Goal: Information Seeking & Learning: Learn about a topic

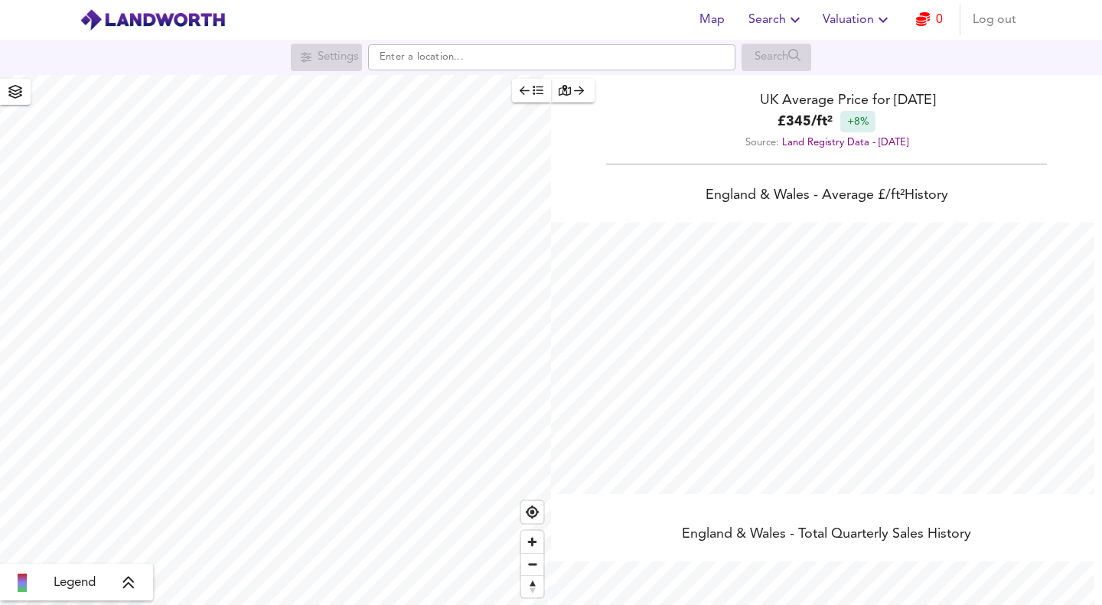
scroll to position [605, 1102]
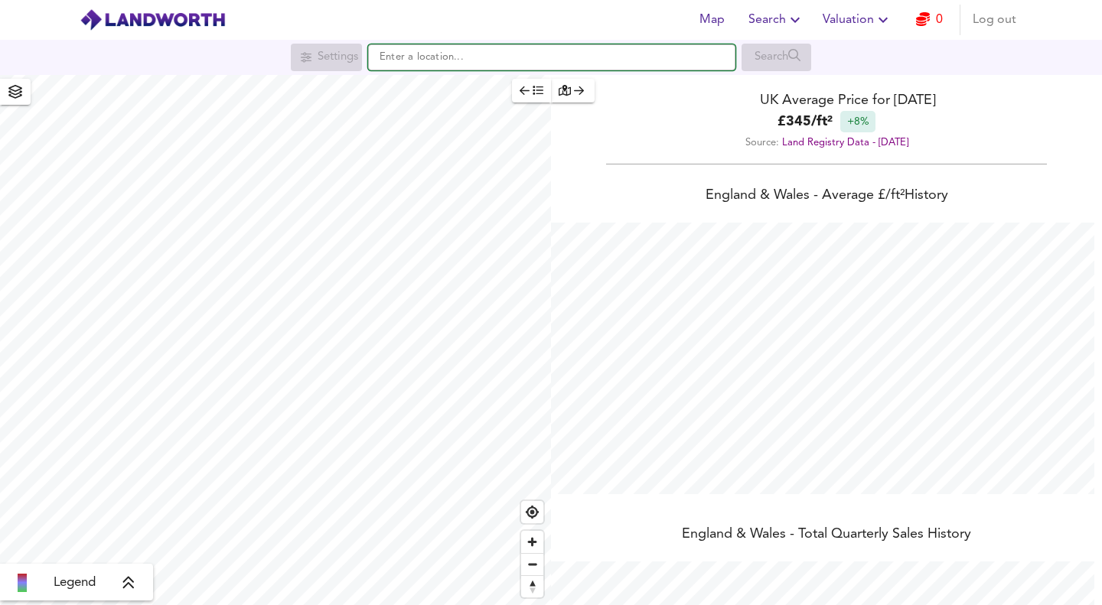
click at [409, 54] on input "text" at bounding box center [551, 57] width 367 height 26
click at [409, 54] on input "[STREET_ADDRESS]" at bounding box center [551, 57] width 367 height 26
click at [553, 60] on input "[STREET_ADDRESS]" at bounding box center [551, 57] width 367 height 26
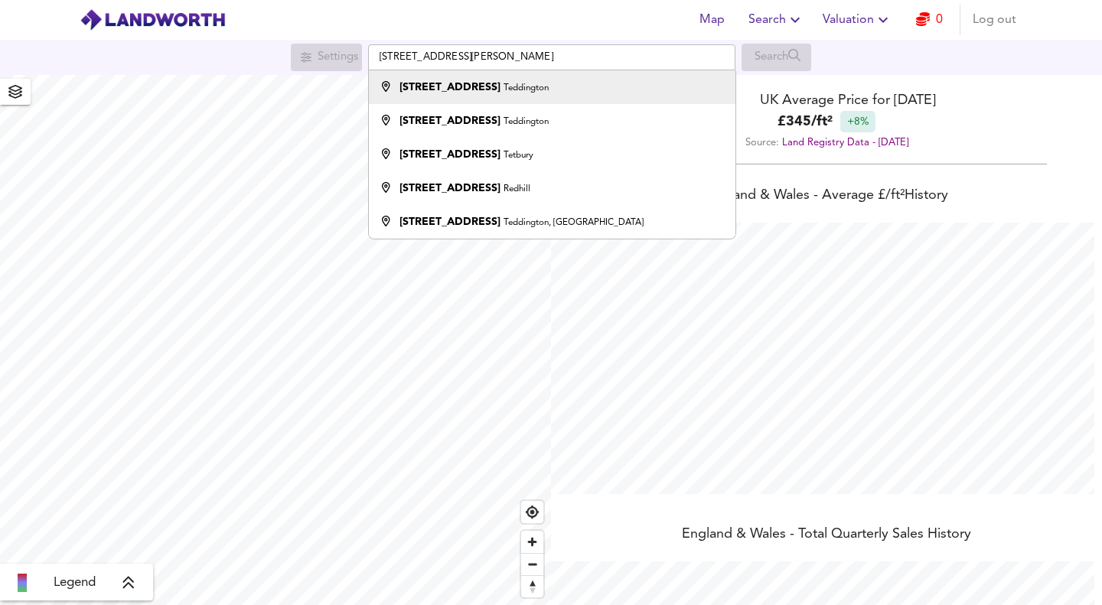
click at [471, 93] on strong "[STREET_ADDRESS]" at bounding box center [449, 87] width 101 height 11
type input "[STREET_ADDRESS]"
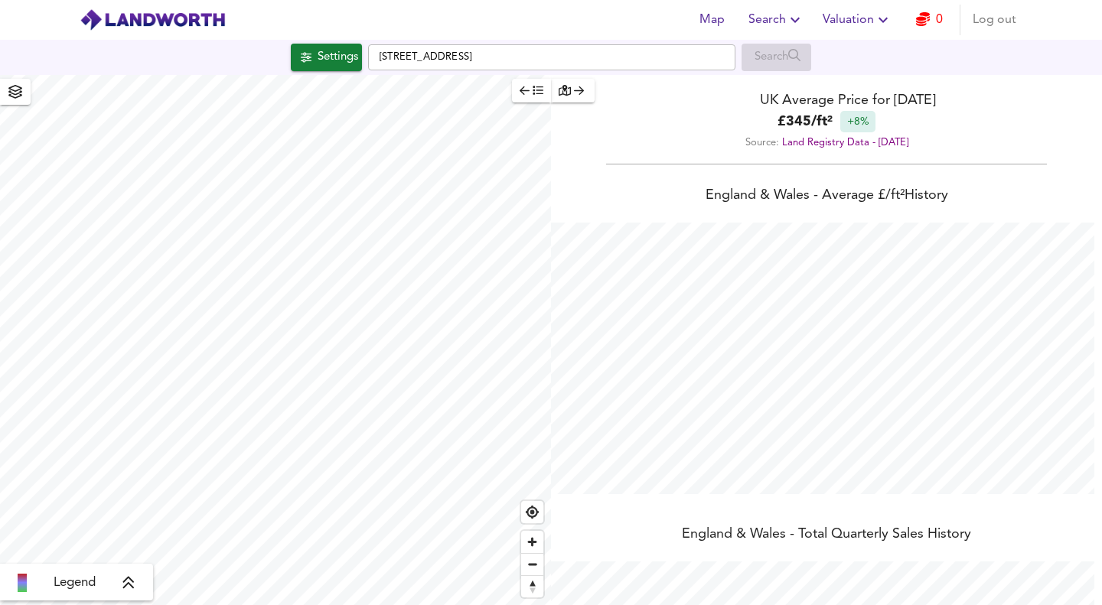
checkbox input "false"
checkbox input "true"
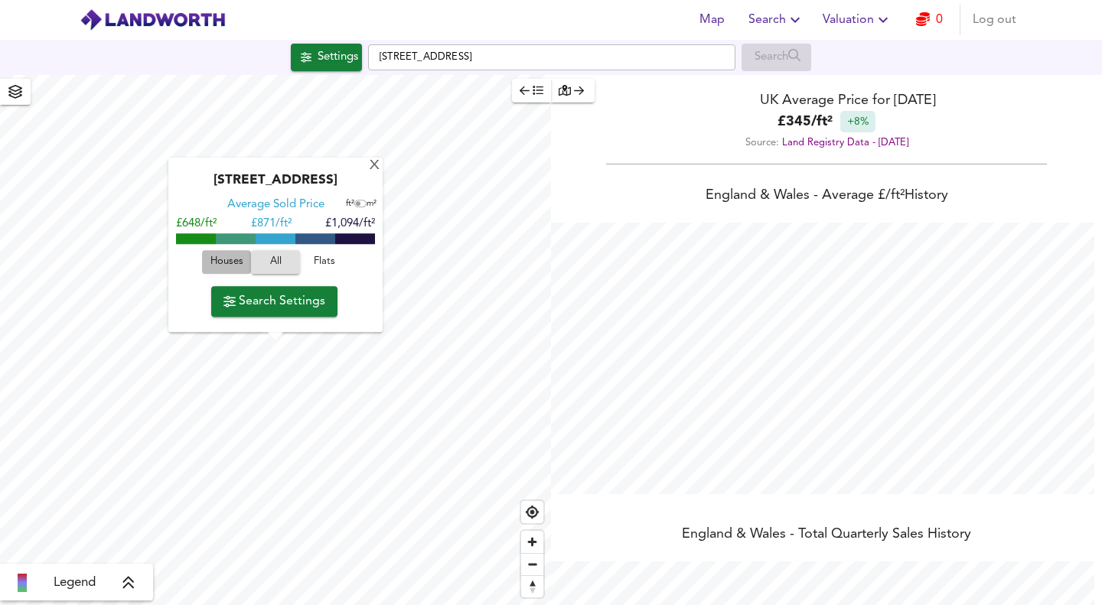
click at [218, 260] on span "Houses" at bounding box center [226, 263] width 41 height 18
type input "201"
click at [279, 310] on span "Search Settings" at bounding box center [274, 301] width 102 height 21
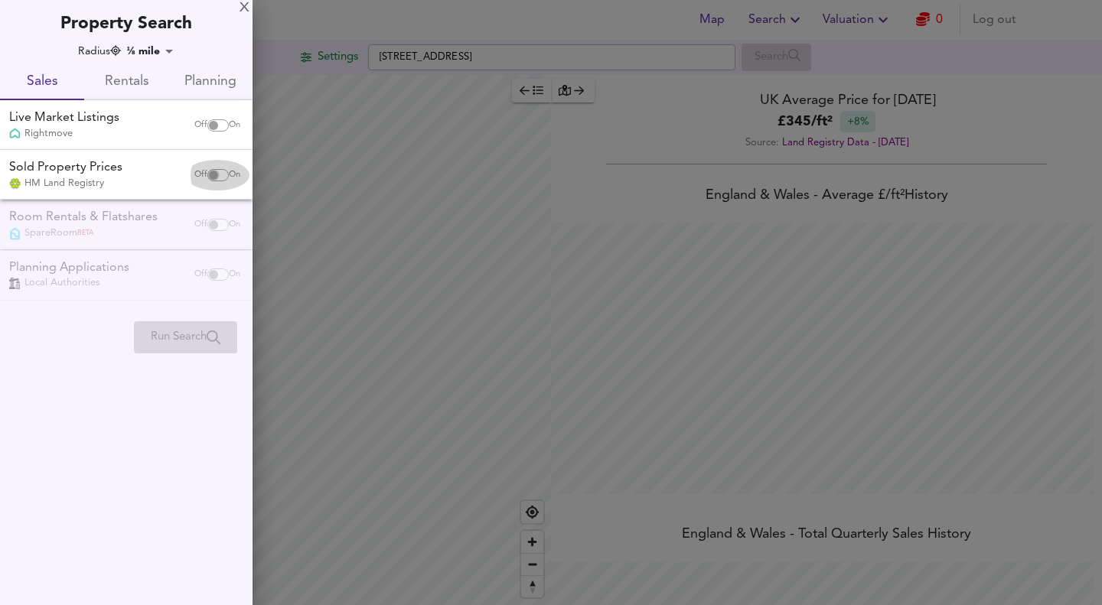
click at [209, 173] on input "checkbox" at bounding box center [213, 175] width 37 height 12
checkbox input "true"
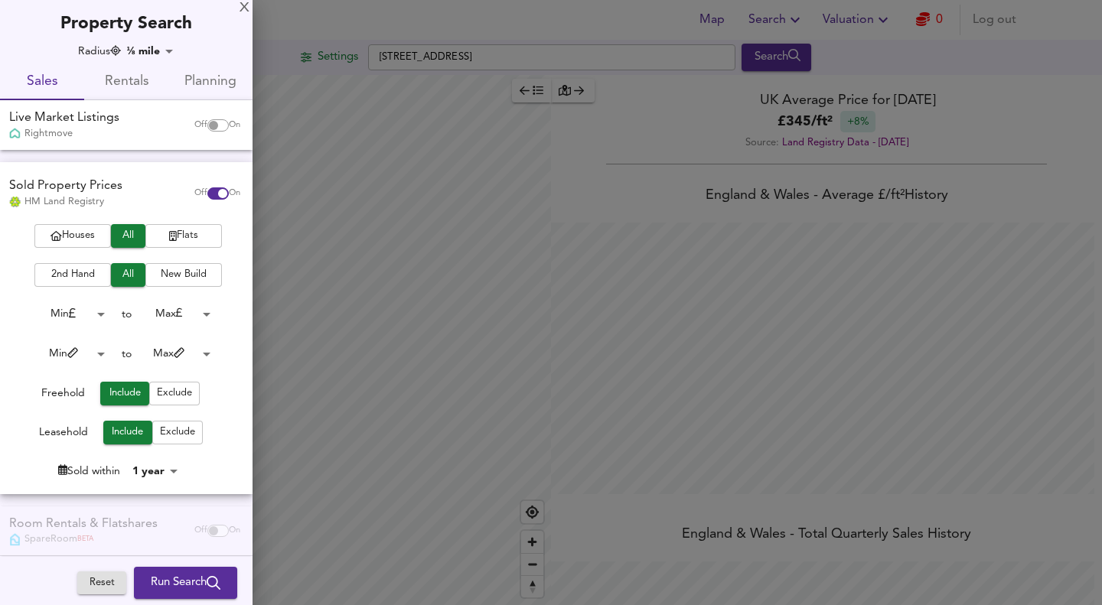
click at [57, 235] on span "Houses" at bounding box center [72, 236] width 61 height 18
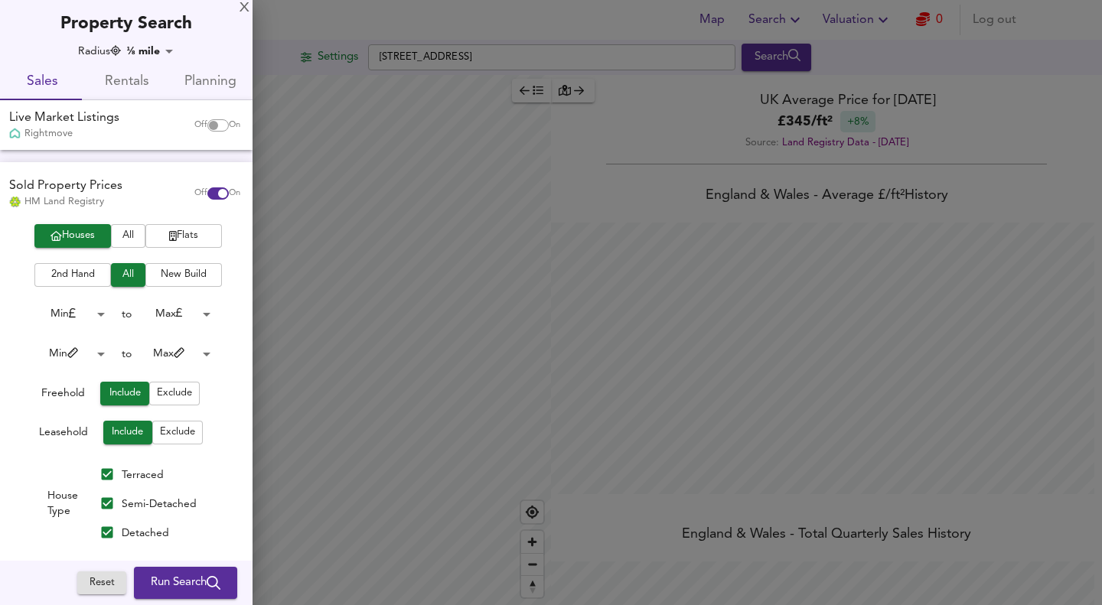
click at [86, 278] on span "2nd Hand" at bounding box center [72, 275] width 61 height 18
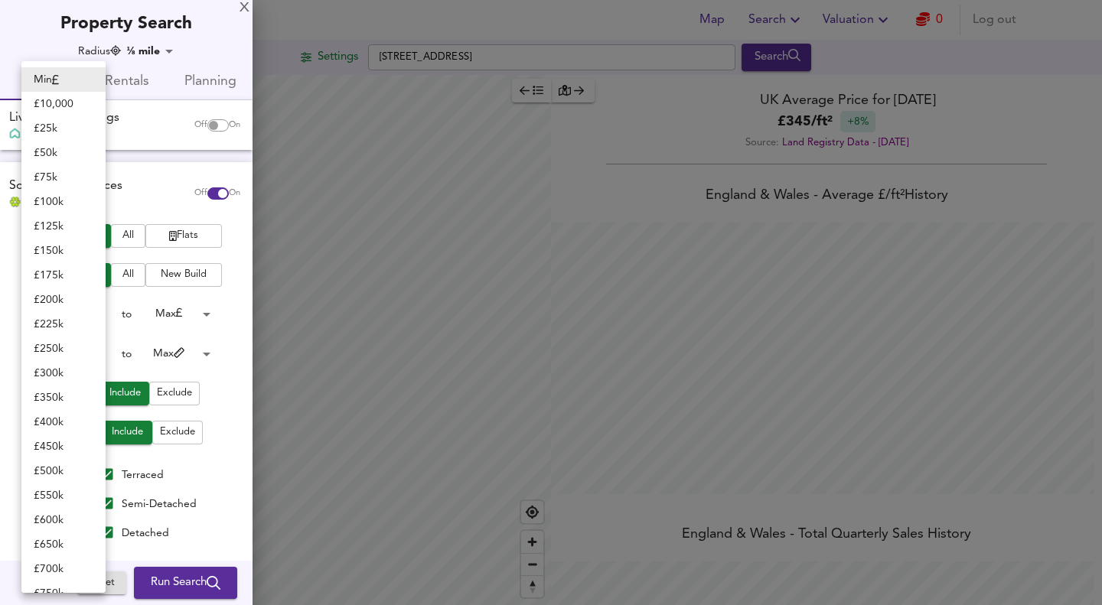
click at [89, 312] on body "Map Search Valuation 0 Log out Settings [STREET_ADDRESS] Search Legend UK Avera…" at bounding box center [551, 302] width 1102 height 605
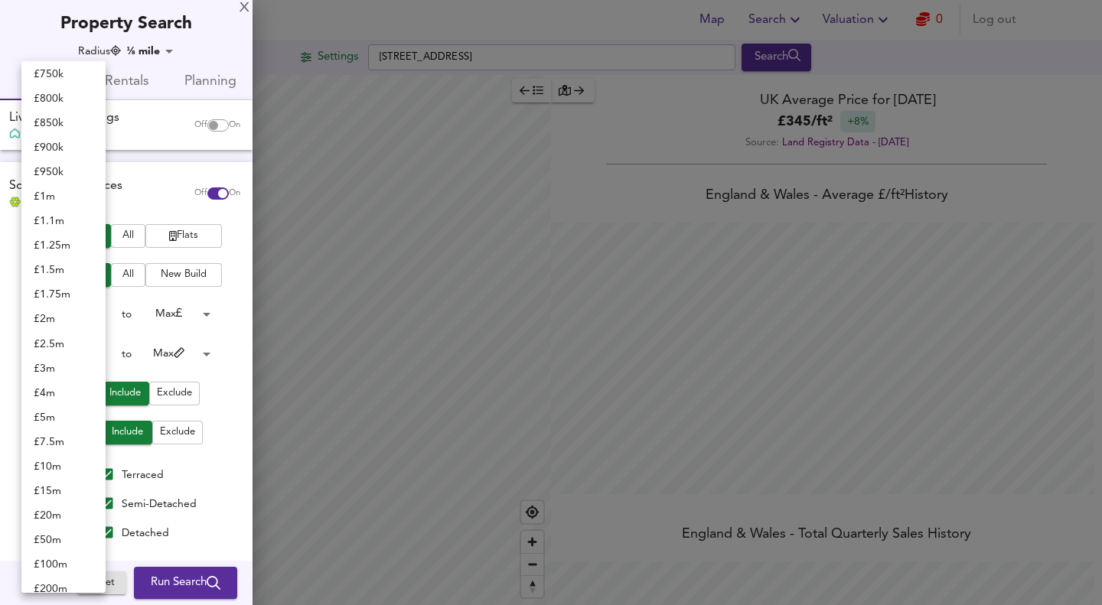
scroll to position [527, 0]
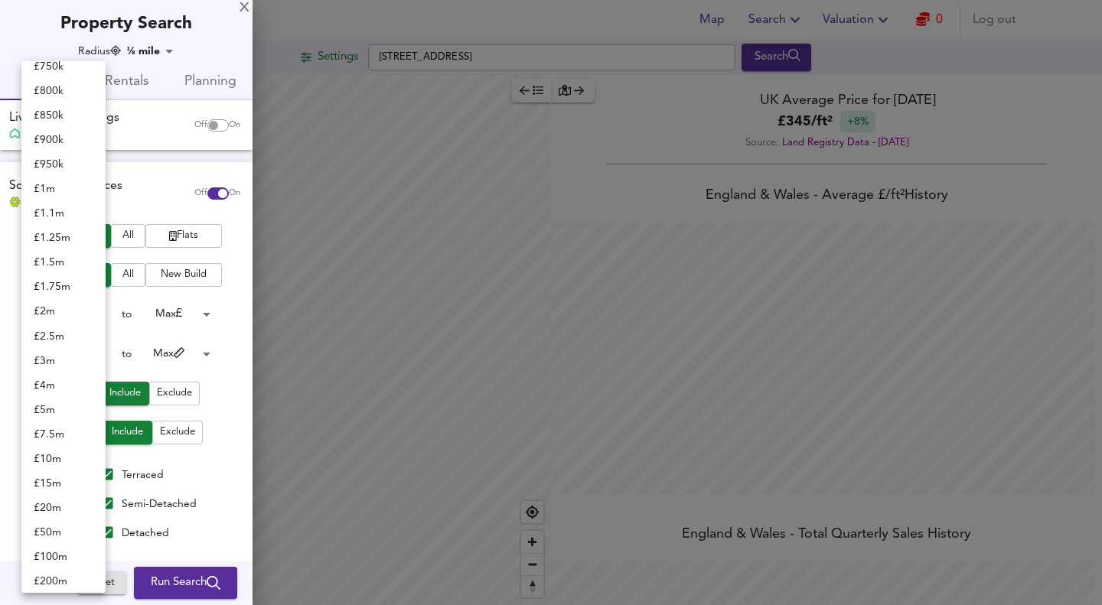
click at [63, 288] on li "£ 1.75m" at bounding box center [63, 287] width 84 height 24
type input "1750000"
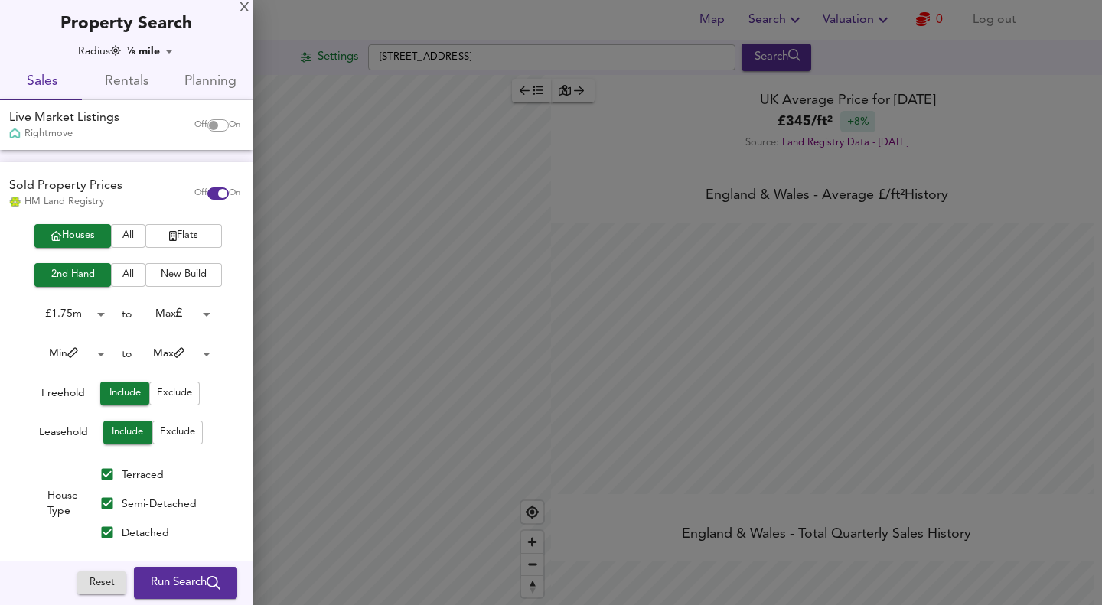
click at [181, 320] on body "Map Search Valuation 0 Log out Settings [STREET_ADDRESS] Search Legend UK Avera…" at bounding box center [551, 302] width 1102 height 605
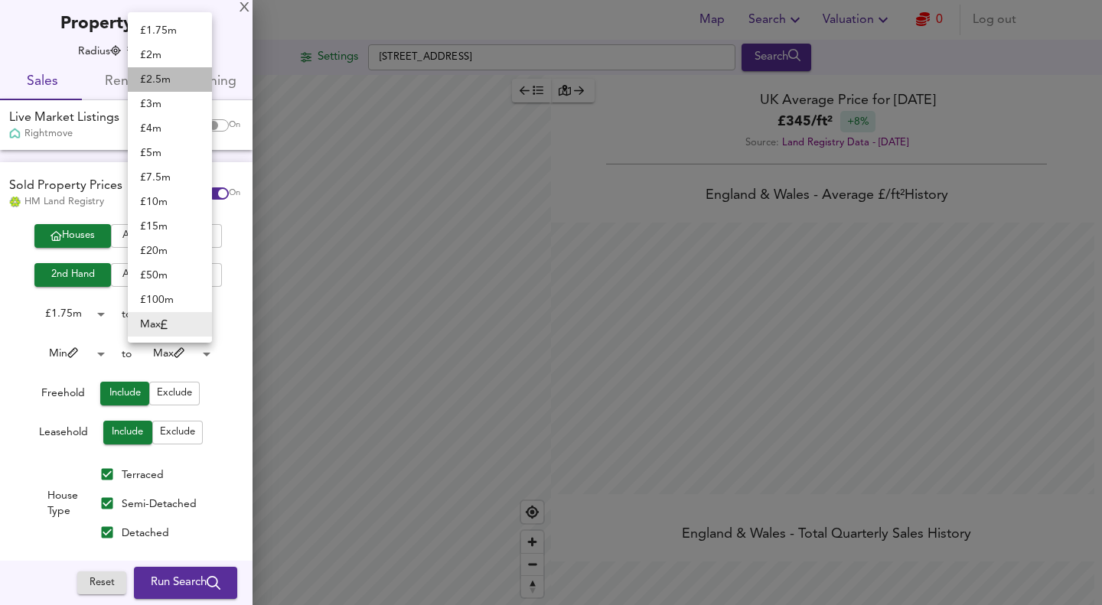
click at [169, 80] on li "£ 2.5m" at bounding box center [170, 79] width 84 height 24
type input "2500000"
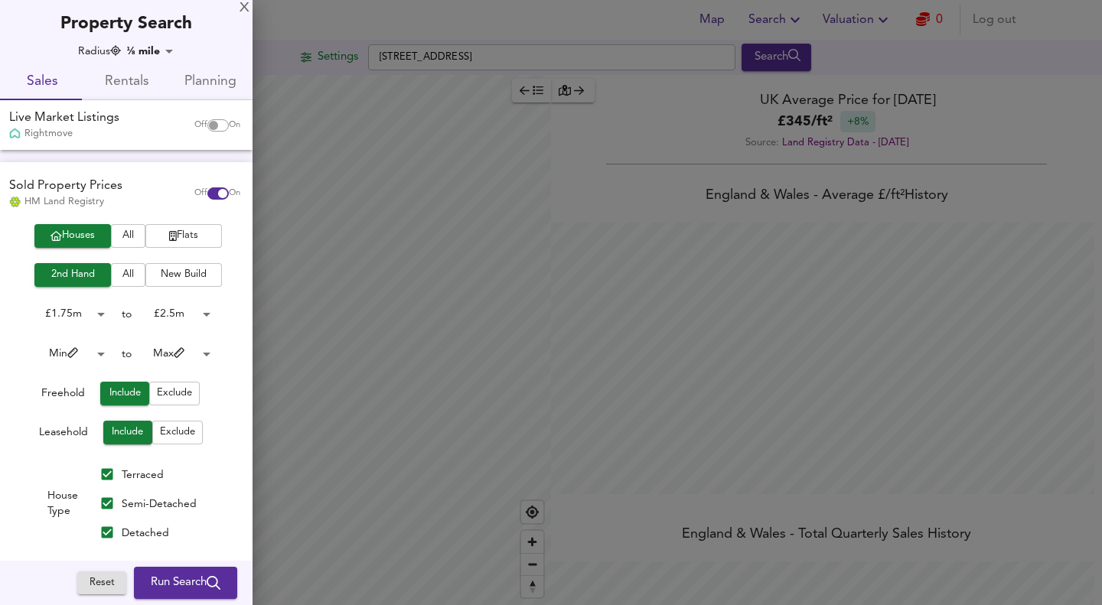
click at [172, 583] on span "Run Search" at bounding box center [186, 583] width 70 height 20
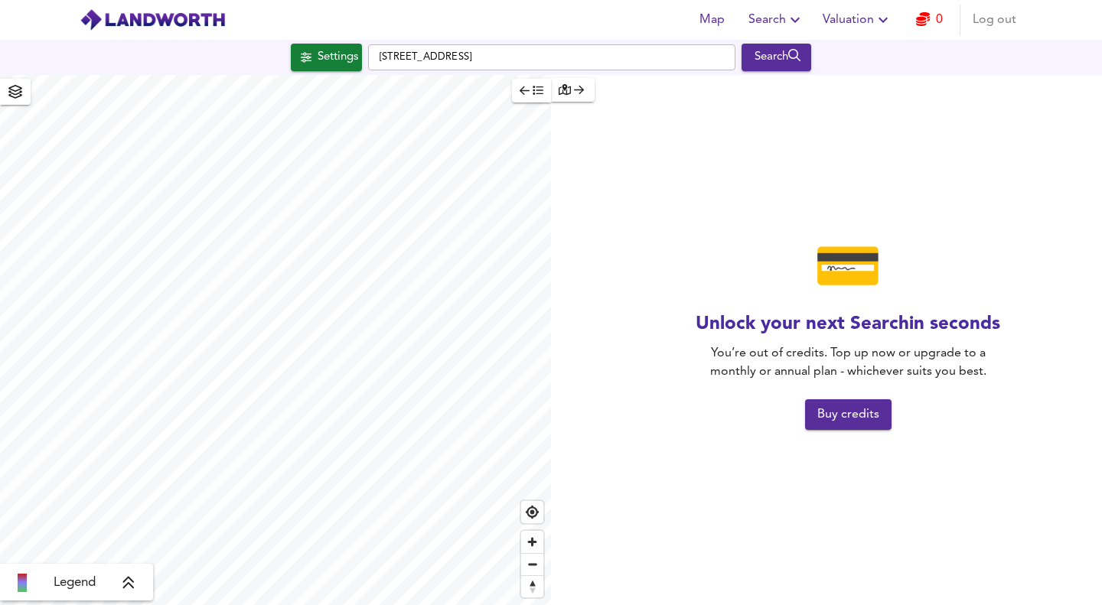
click at [991, 23] on span "Log out" at bounding box center [994, 19] width 44 height 21
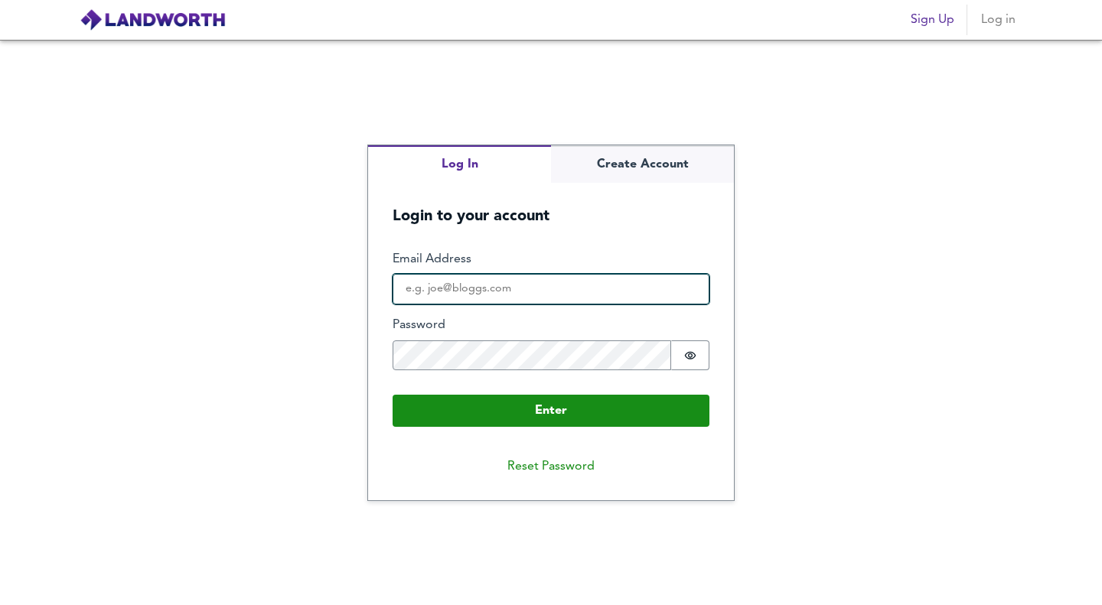
click at [503, 297] on input "Email Address" at bounding box center [550, 289] width 317 height 31
type input "[EMAIL_ADDRESS][DOMAIN_NAME]"
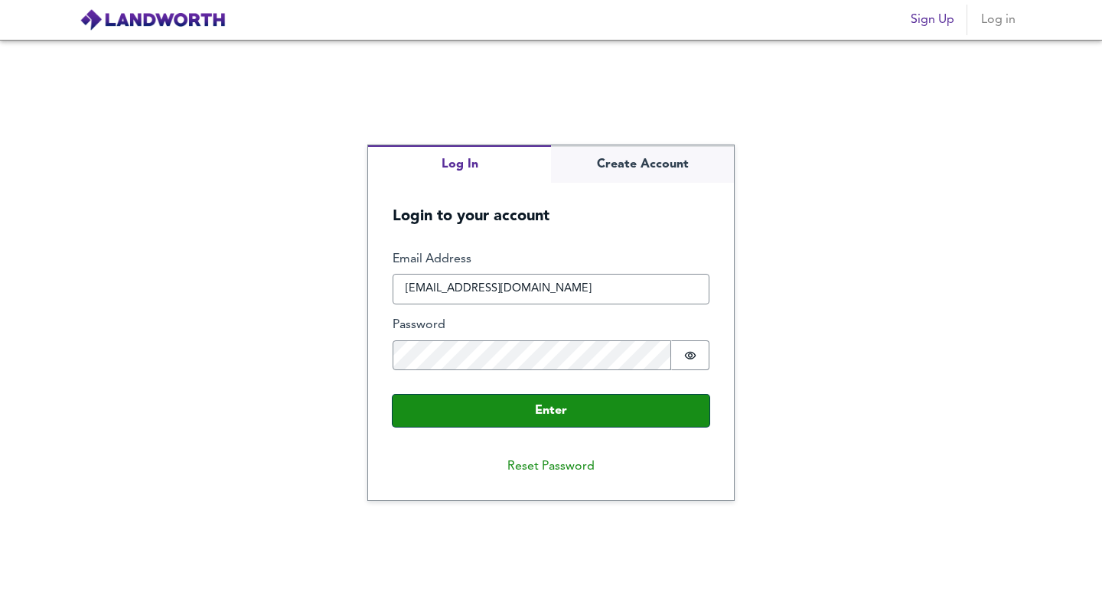
click at [531, 406] on button "Enter" at bounding box center [550, 411] width 317 height 32
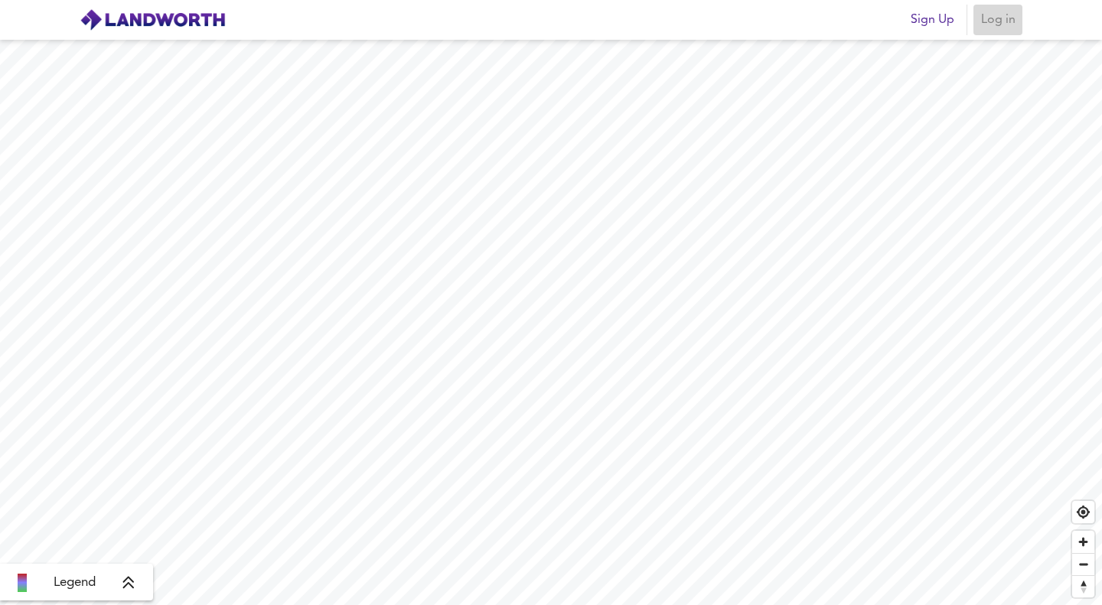
click at [991, 22] on span "Log in" at bounding box center [997, 19] width 37 height 21
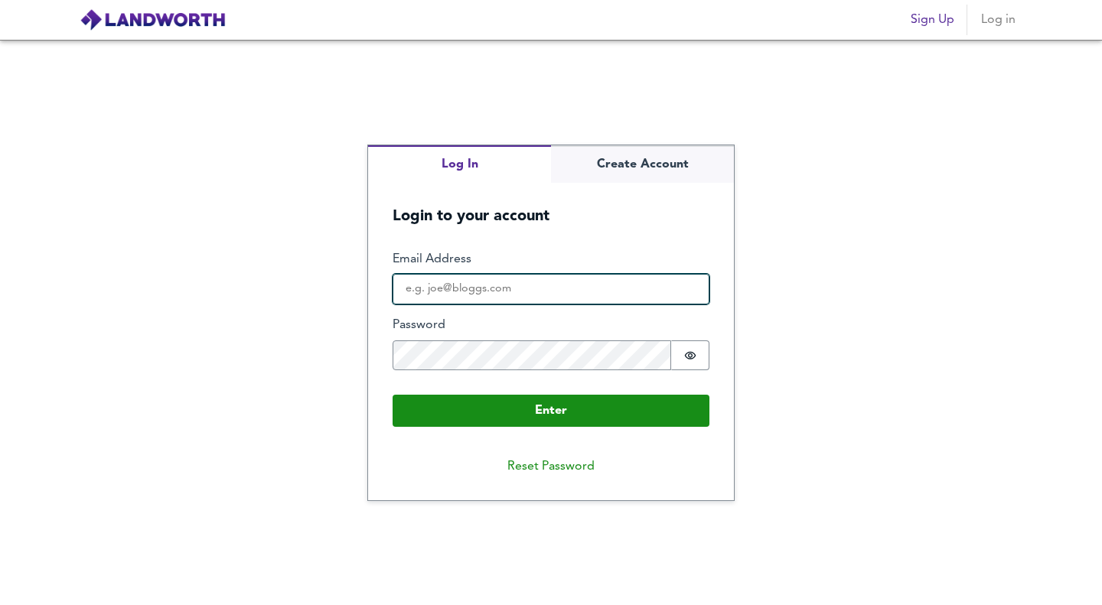
click at [454, 291] on input "Email Address" at bounding box center [550, 289] width 317 height 31
type input "[EMAIL_ADDRESS][DOMAIN_NAME]"
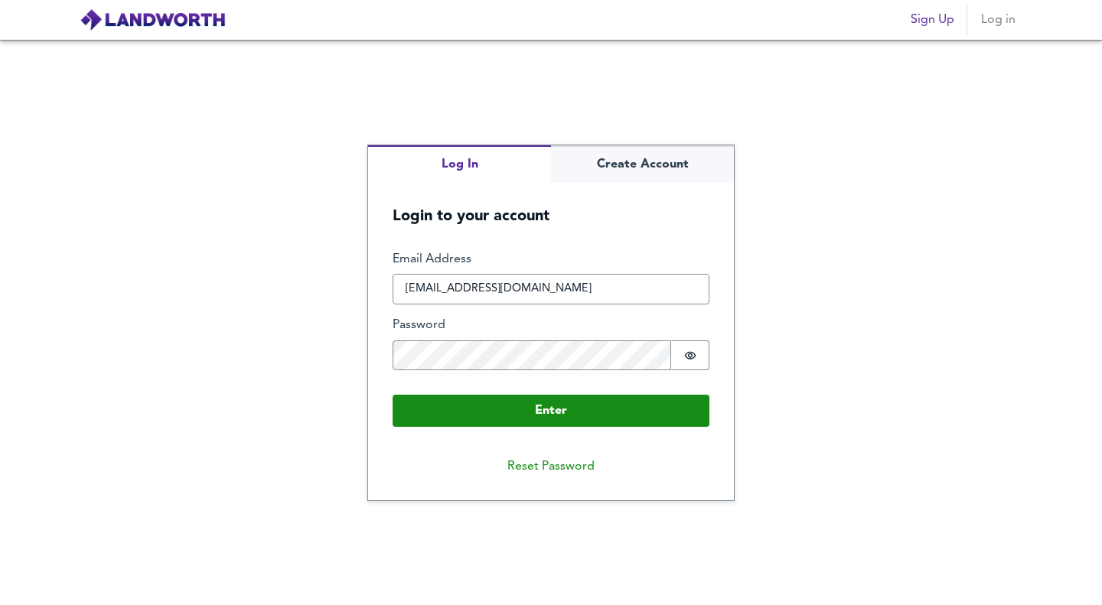
click at [507, 392] on div "Enter Email Address [EMAIL_ADDRESS][DOMAIN_NAME] Password Password is hidden Bu…" at bounding box center [550, 339] width 317 height 177
click at [463, 410] on button "Enter" at bounding box center [550, 411] width 317 height 32
